Goal: Information Seeking & Learning: Understand process/instructions

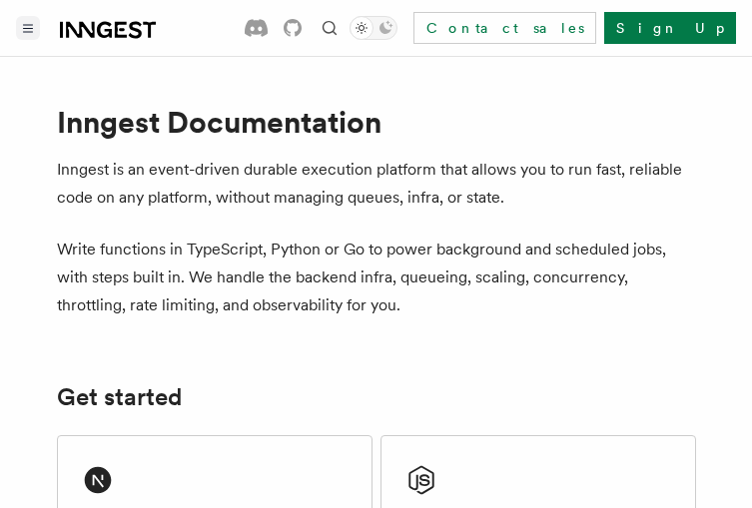
click at [27, 36] on button "Toggle navigation" at bounding box center [28, 28] width 24 height 24
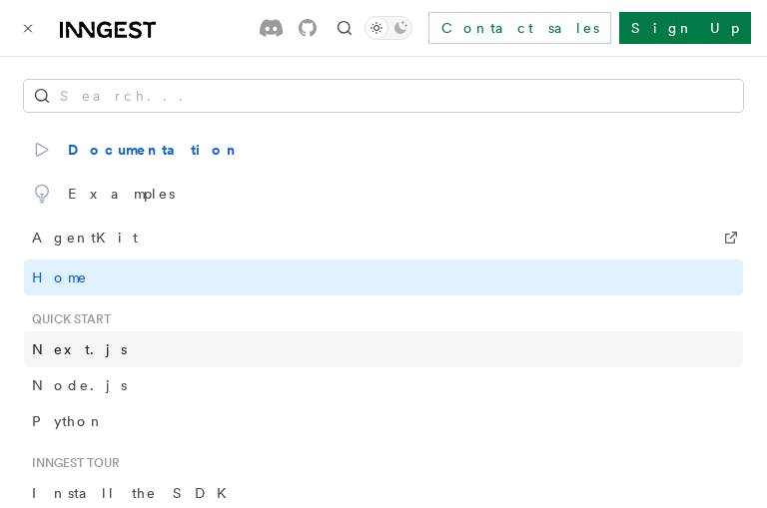
click at [117, 339] on link "Next.js" at bounding box center [383, 349] width 719 height 36
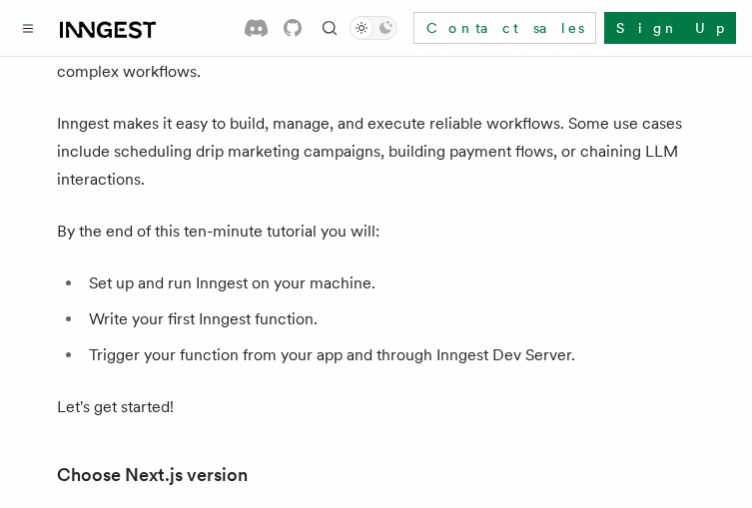
scroll to position [147, 0]
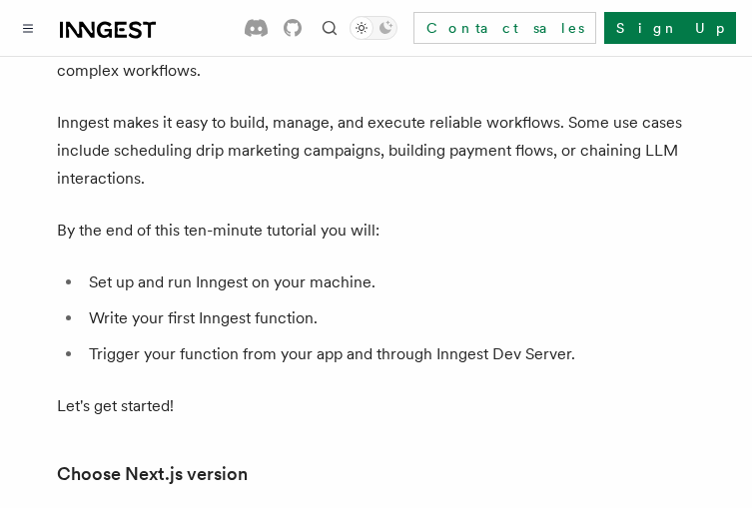
click at [269, 297] on ul "Set up and run Inngest on your machine. Write your first Inngest function. Trig…" at bounding box center [376, 319] width 639 height 100
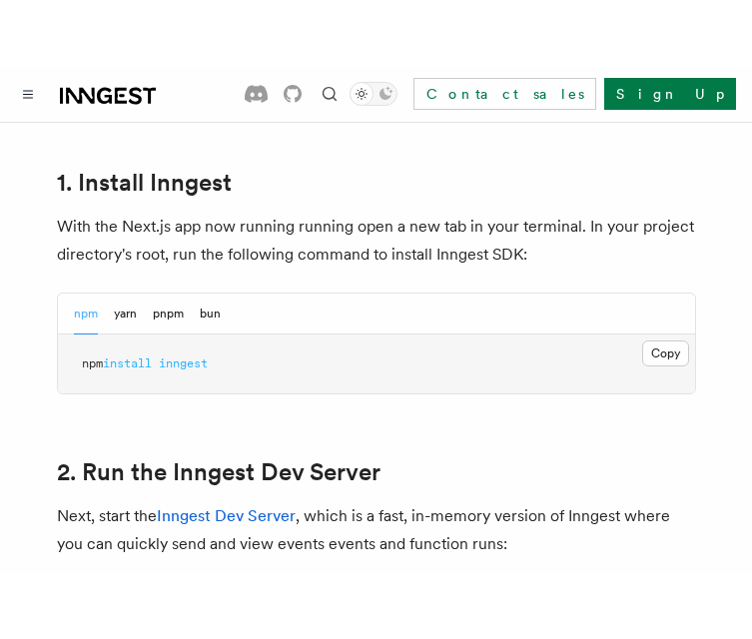
scroll to position [1164, 0]
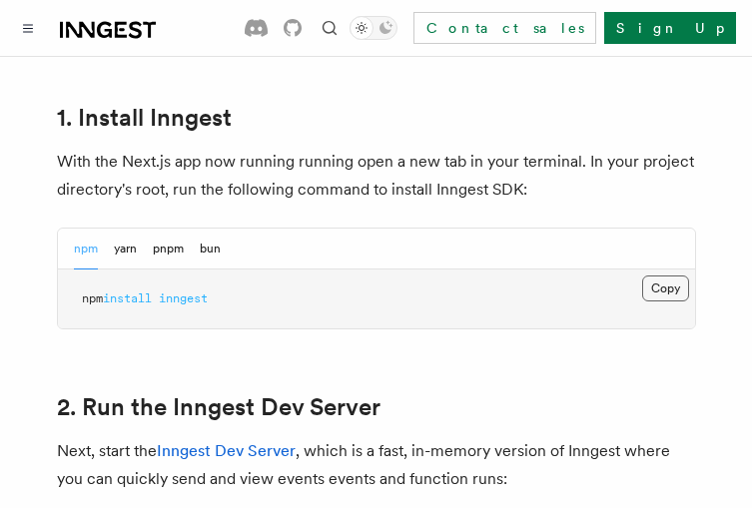
click at [664, 275] on button "Copy Copied" at bounding box center [665, 288] width 47 height 26
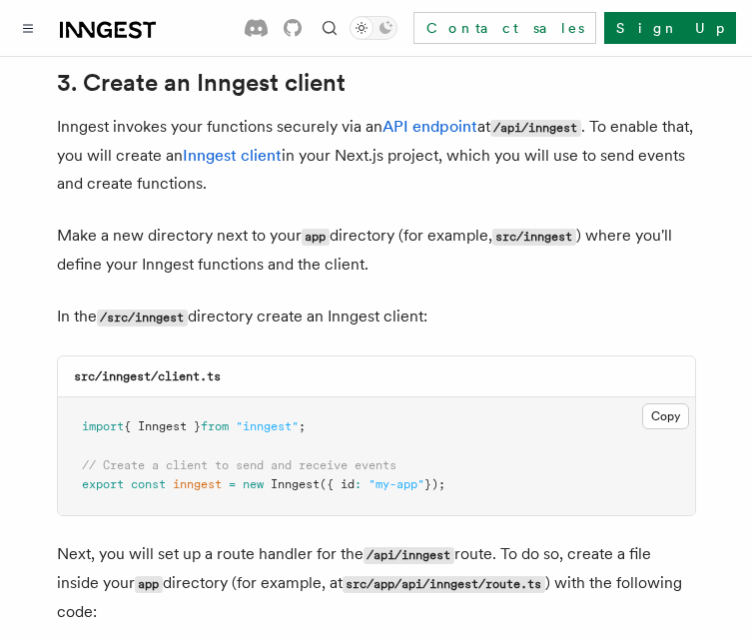
scroll to position [2374, 0]
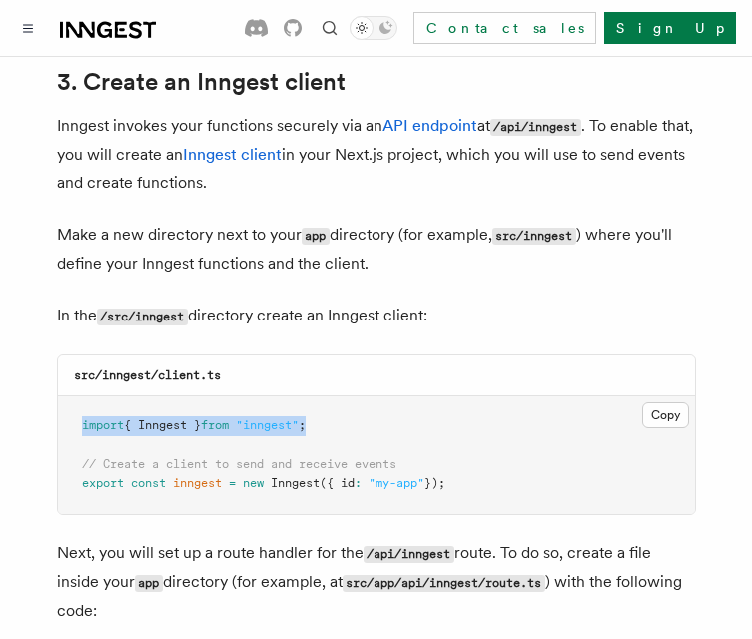
drag, startPoint x: 329, startPoint y: 364, endPoint x: 83, endPoint y: 365, distance: 246.5
click at [83, 396] on pre "import { Inngest } from "inngest" ; // Create a client to send and receive even…" at bounding box center [376, 455] width 637 height 118
copy span "import { Inngest } from "inngest" ;"
click at [505, 396] on pre "import { Inngest } from "inngest" ; // Create a client to send and receive even…" at bounding box center [376, 455] width 637 height 118
click at [305, 396] on pre "import { Inngest } from "inngest" ; // Create a client to send and receive even…" at bounding box center [376, 455] width 637 height 118
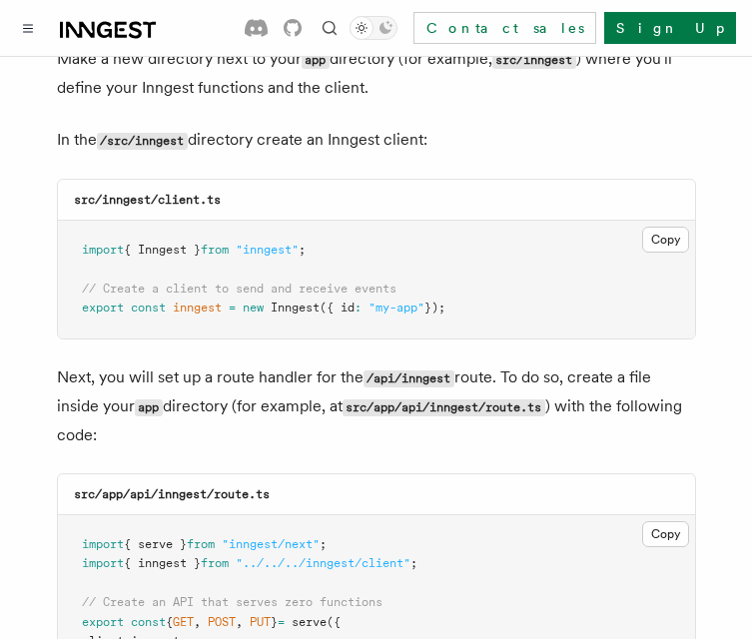
scroll to position [2553, 0]
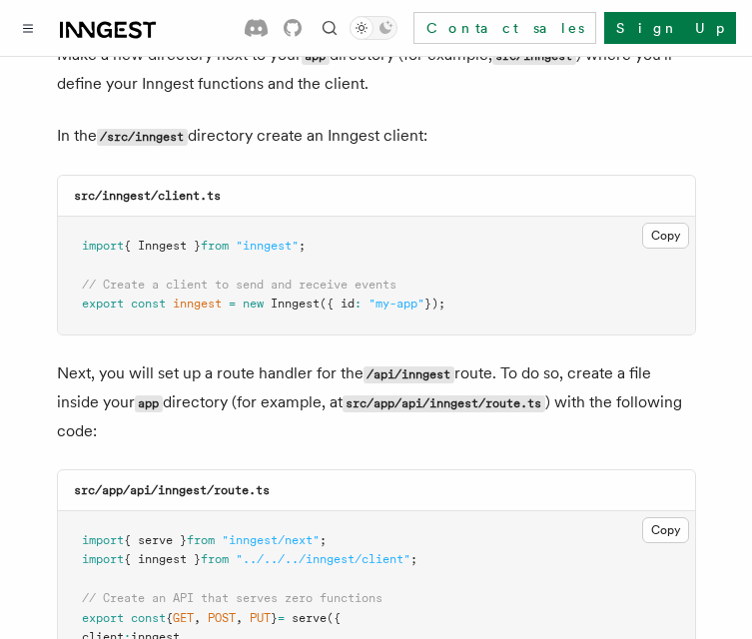
drag, startPoint x: 465, startPoint y: 246, endPoint x: 68, endPoint y: 248, distance: 397.3
click at [68, 248] on pre "import { Inngest } from "inngest" ; // Create a client to send and receive even…" at bounding box center [376, 276] width 637 height 118
drag, startPoint x: 78, startPoint y: 224, endPoint x: 519, endPoint y: 269, distance: 443.6
click at [519, 269] on pre "import { Inngest } from "inngest" ; // Create a client to send and receive even…" at bounding box center [376, 276] width 637 height 118
copy code "// Create a client to send and receive events export const inngest = new Innges…"
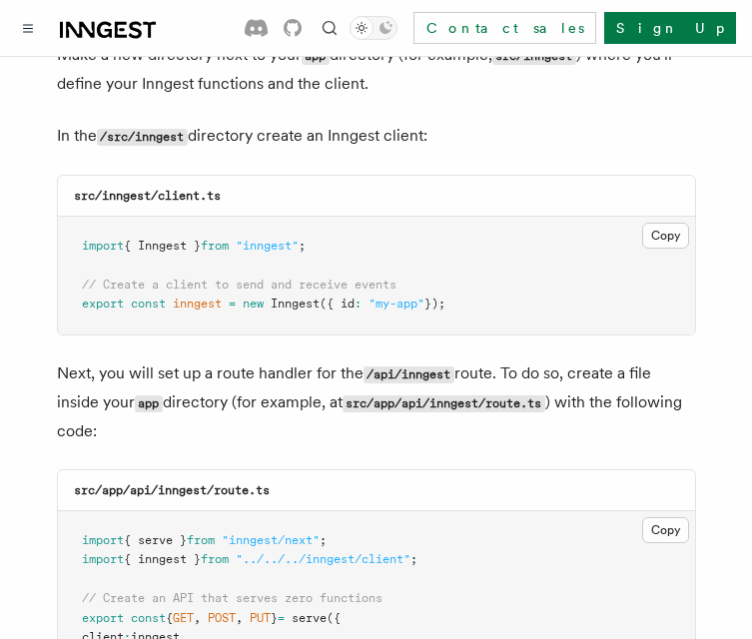
click at [299, 359] on p "Next, you will set up a route handler for the /api/inngest route. To do so, cre…" at bounding box center [376, 402] width 639 height 86
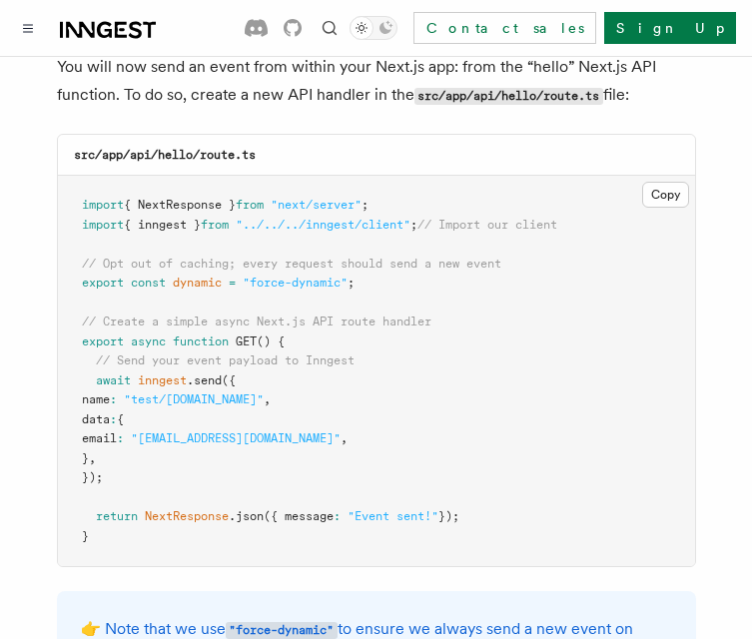
scroll to position [9781, 0]
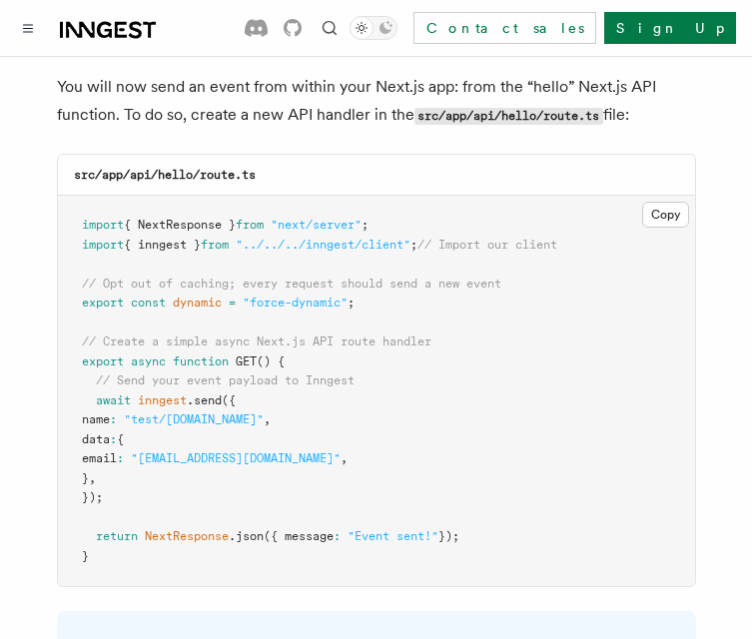
click at [409, 362] on pre "import { NextResponse } from "next/server" ; import { inngest } from "../../../…" at bounding box center [376, 391] width 637 height 390
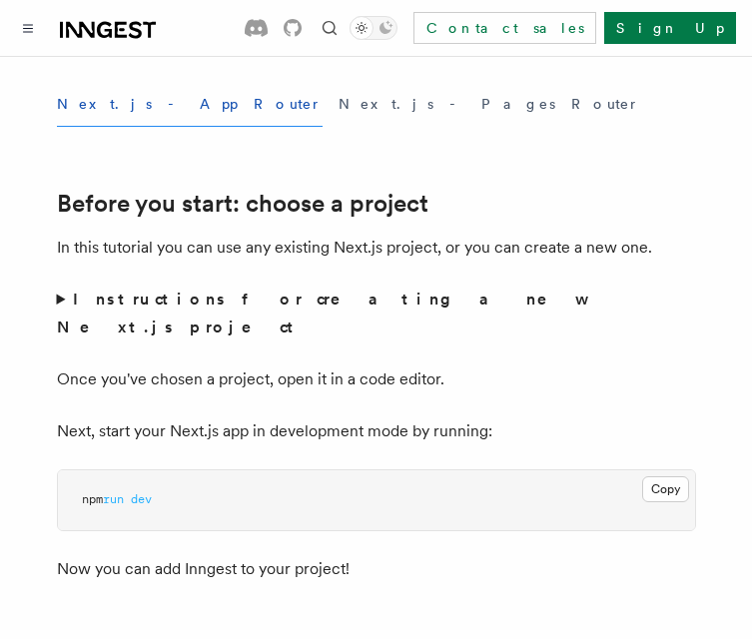
scroll to position [623, 0]
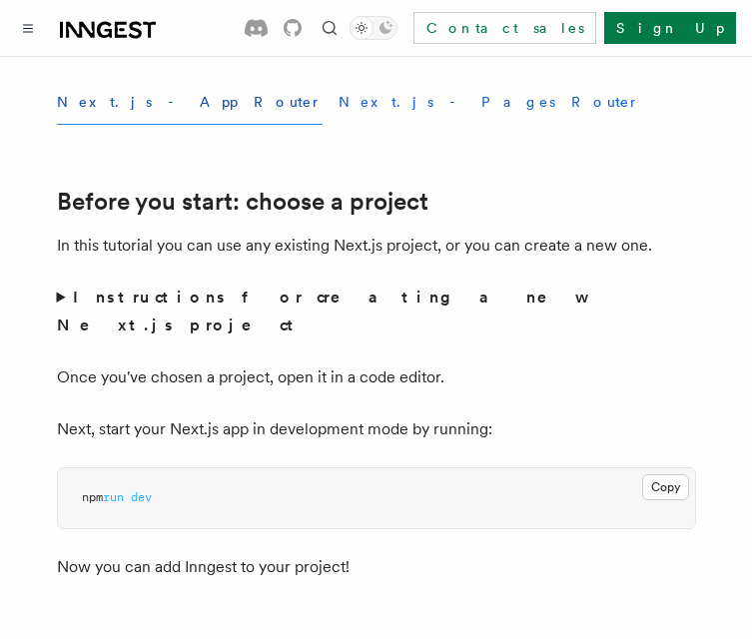
click at [338, 107] on button "Next.js - Pages Router" at bounding box center [488, 102] width 301 height 45
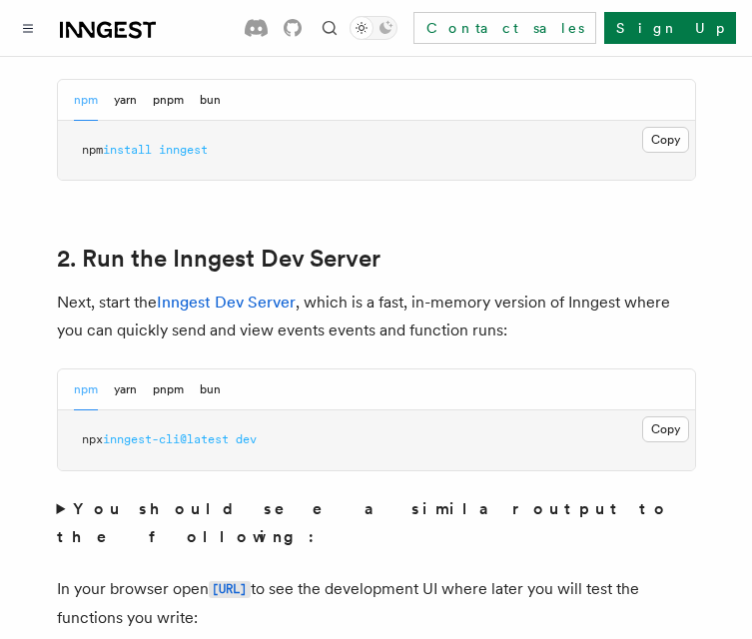
scroll to position [1311, 0]
